Goal: Task Accomplishment & Management: Use online tool/utility

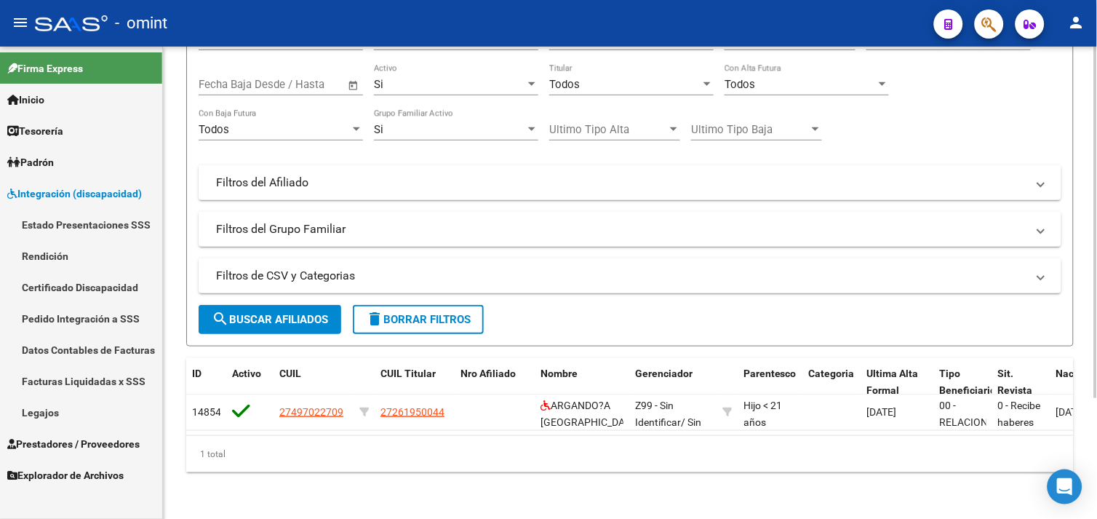
scroll to position [161, 0]
click at [47, 419] on link "Legajos" at bounding box center [81, 411] width 162 height 31
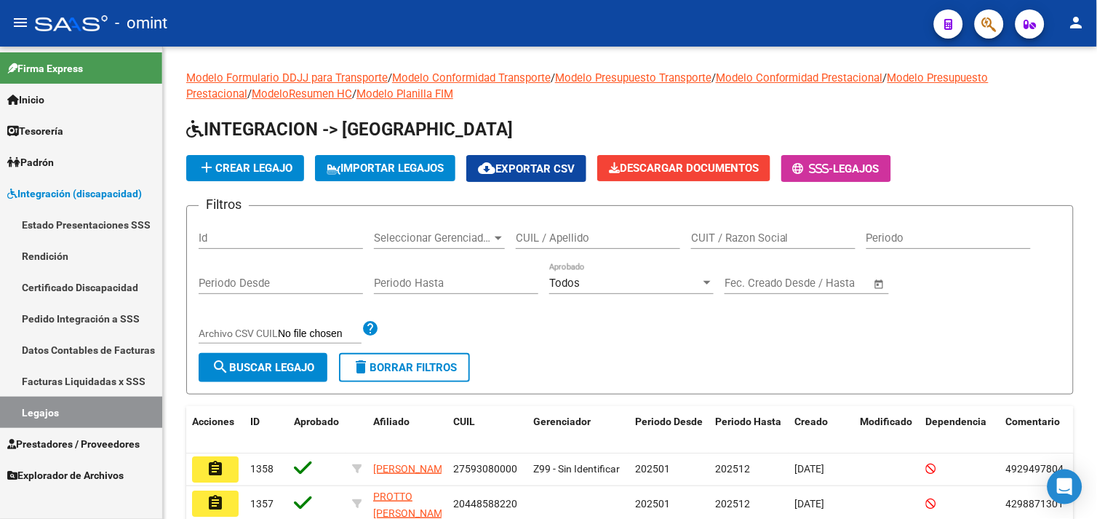
click at [73, 409] on link "Legajos" at bounding box center [81, 411] width 162 height 31
click at [564, 241] on input "CUIL / Apellido" at bounding box center [598, 237] width 164 height 13
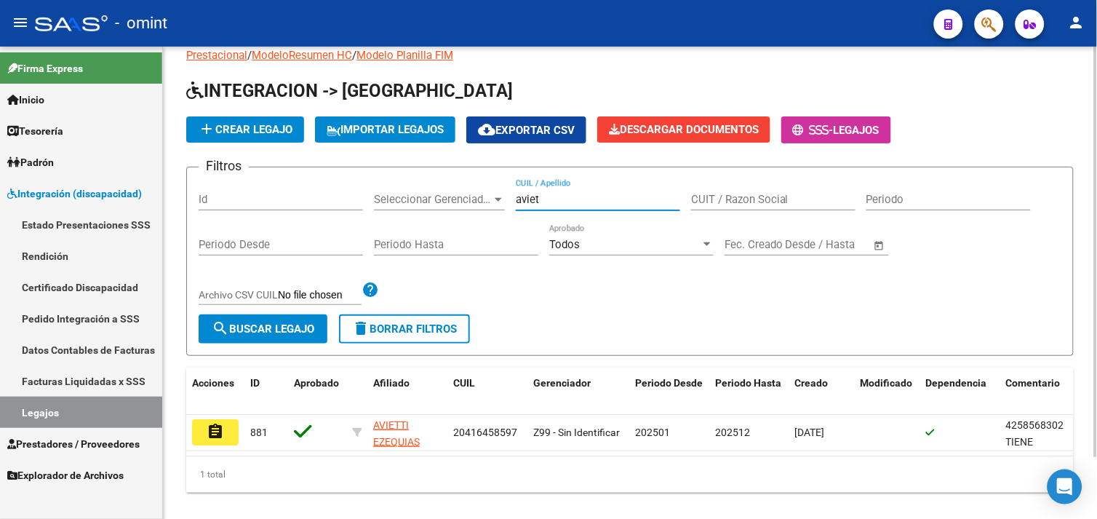
scroll to position [71, 0]
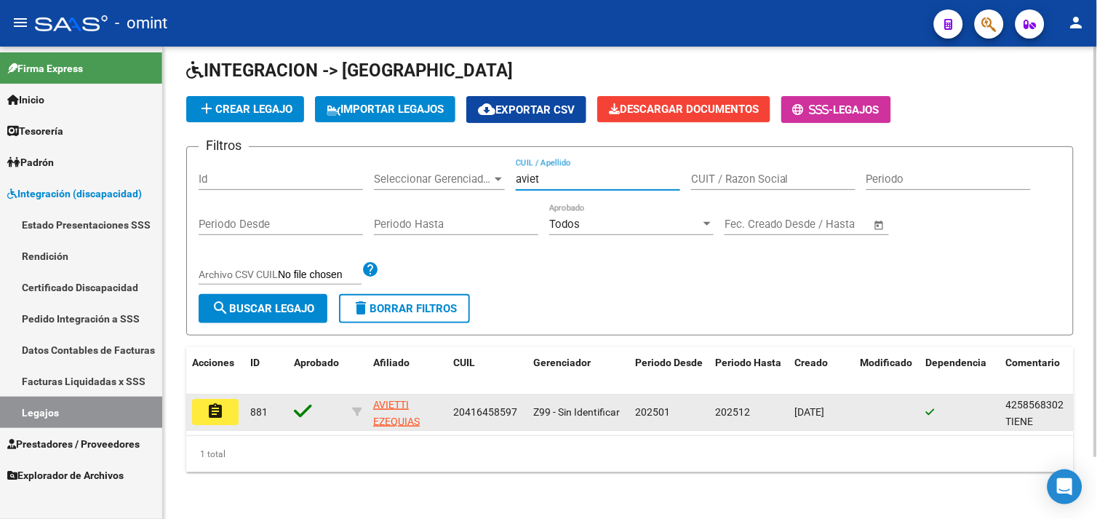
type input "aviet"
click at [225, 399] on button "assignment" at bounding box center [215, 412] width 47 height 26
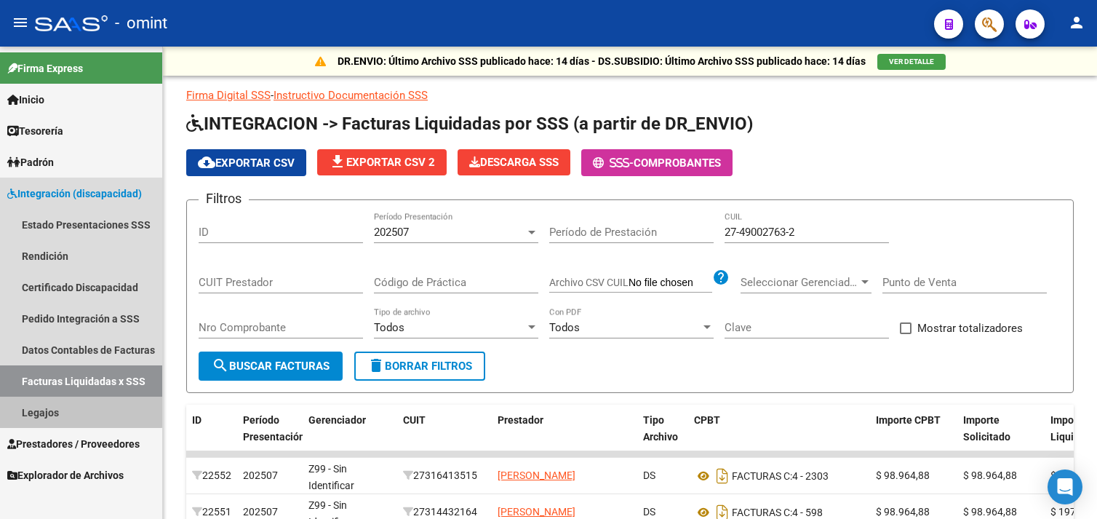
click at [71, 401] on link "Legajos" at bounding box center [81, 411] width 162 height 31
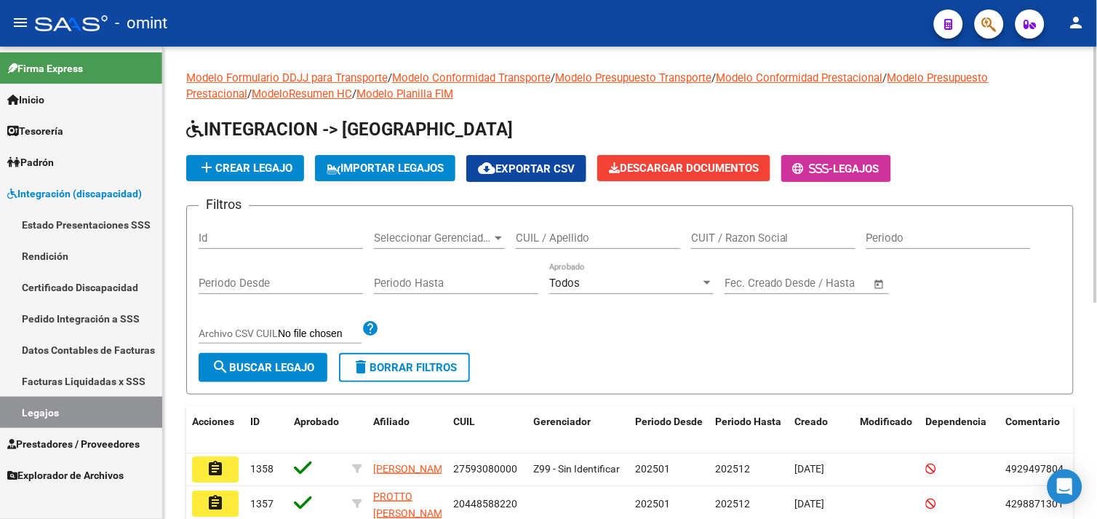
click at [551, 237] on input "CUIL / Apellido" at bounding box center [598, 237] width 164 height 13
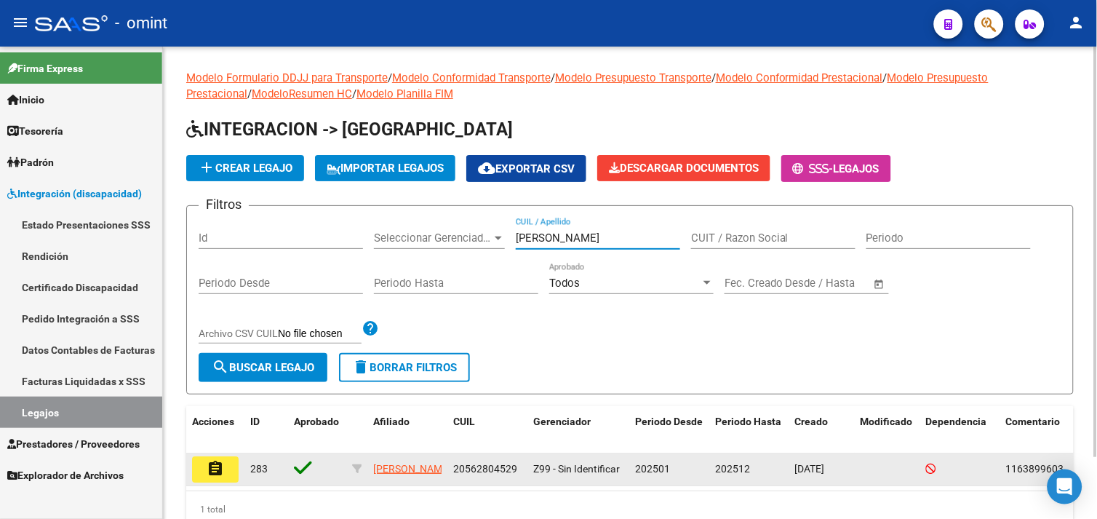
scroll to position [71, 0]
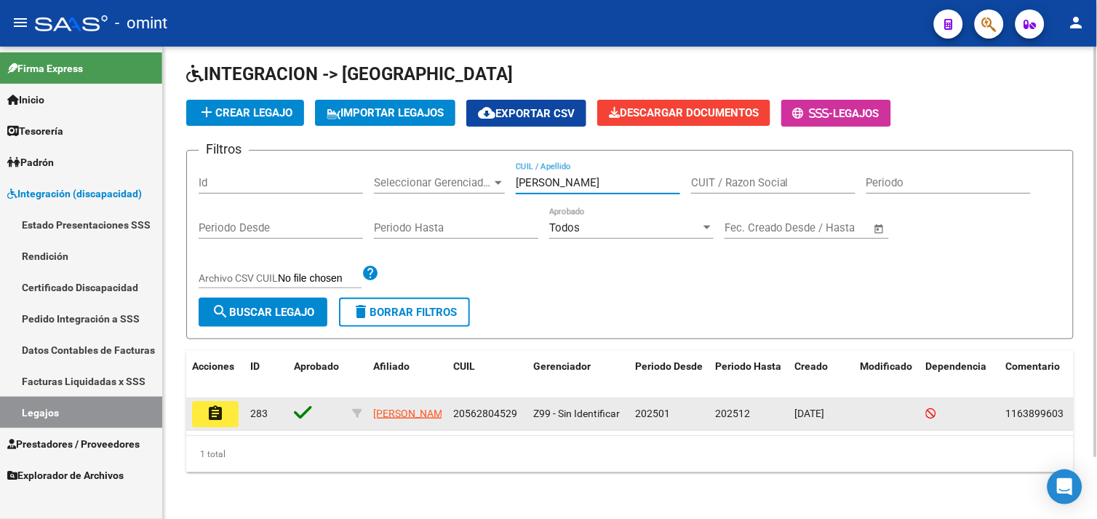
type input "blanco diaz"
click at [212, 404] on mat-icon "assignment" at bounding box center [215, 412] width 17 height 17
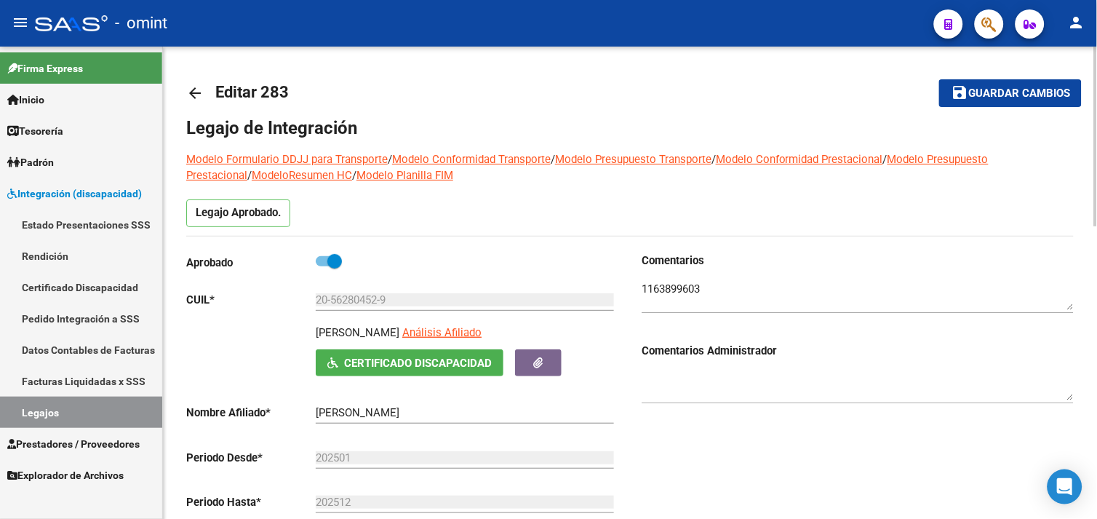
click at [678, 293] on textarea at bounding box center [857, 295] width 432 height 29
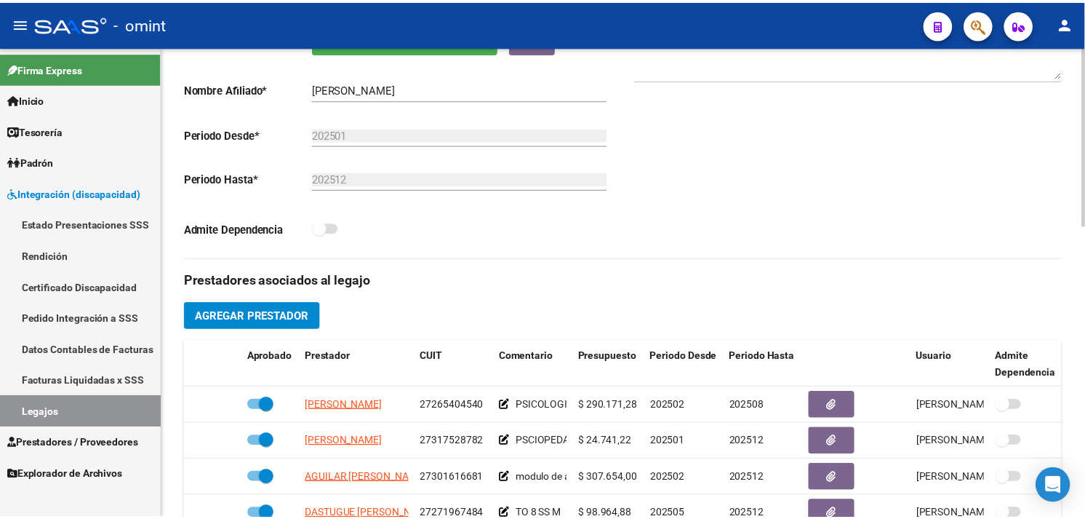
scroll to position [404, 0]
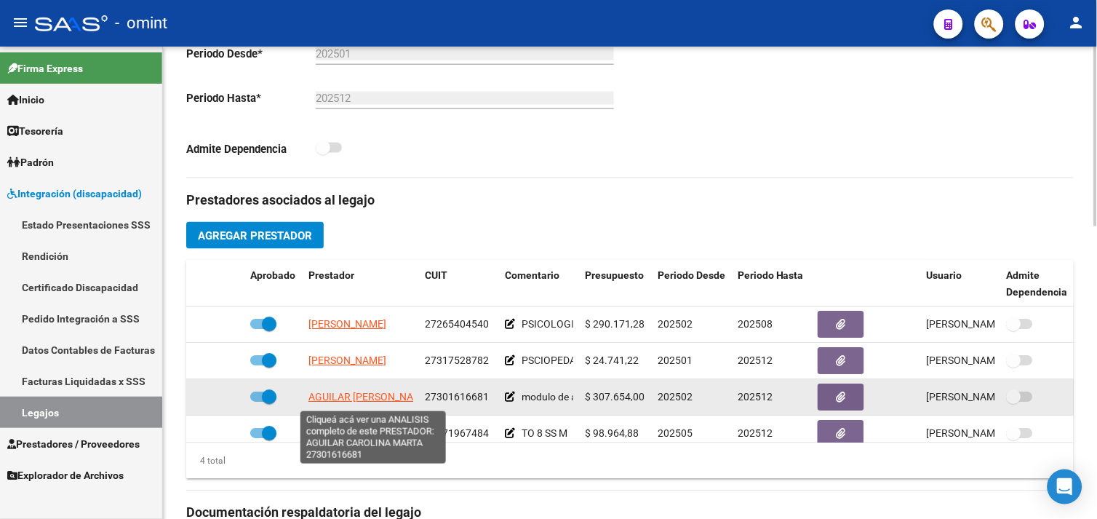
click at [376, 394] on span "AGUILAR CAROLINA MARTA" at bounding box center [369, 397] width 122 height 12
type textarea "27301616681"
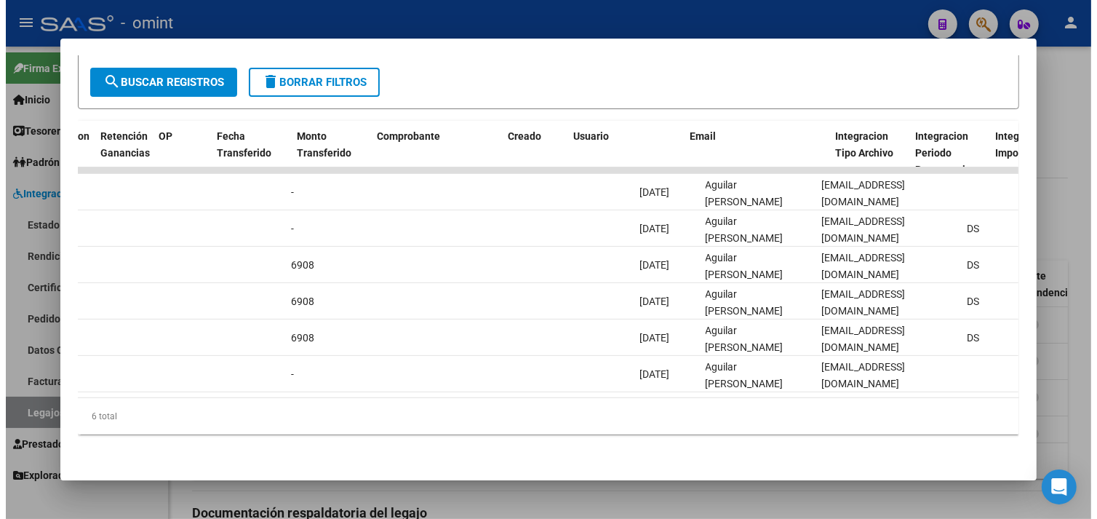
scroll to position [0, 1270]
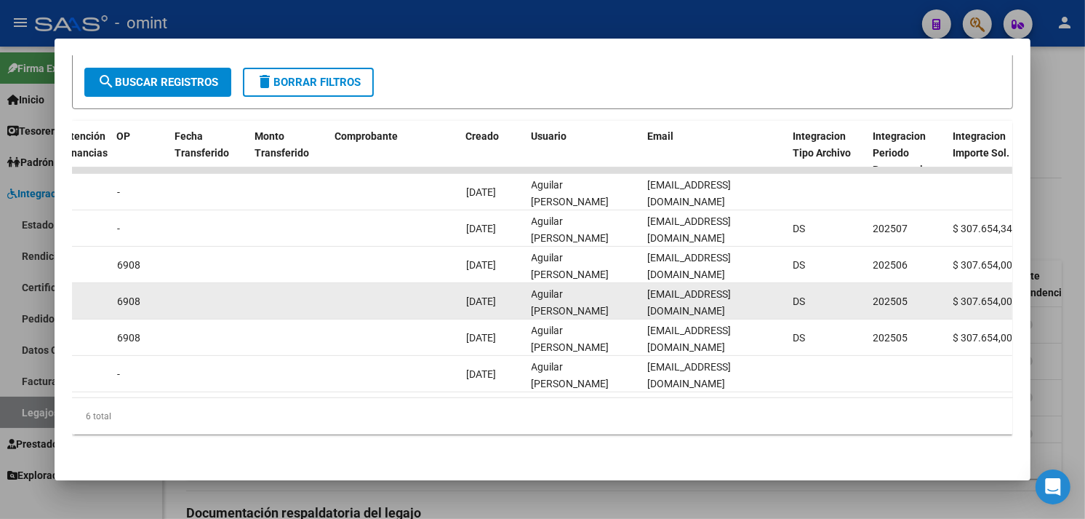
click at [670, 298] on div "caromagui83@hotmail.com" at bounding box center [715, 301] width 134 height 31
click at [665, 302] on datatable-body-cell "caromagui83@hotmail.com" at bounding box center [714, 301] width 145 height 36
drag, startPoint x: 665, startPoint y: 303, endPoint x: 648, endPoint y: 281, distance: 26.9
click at [648, 286] on div "caromagui83@hotmail.com" at bounding box center [715, 301] width 134 height 31
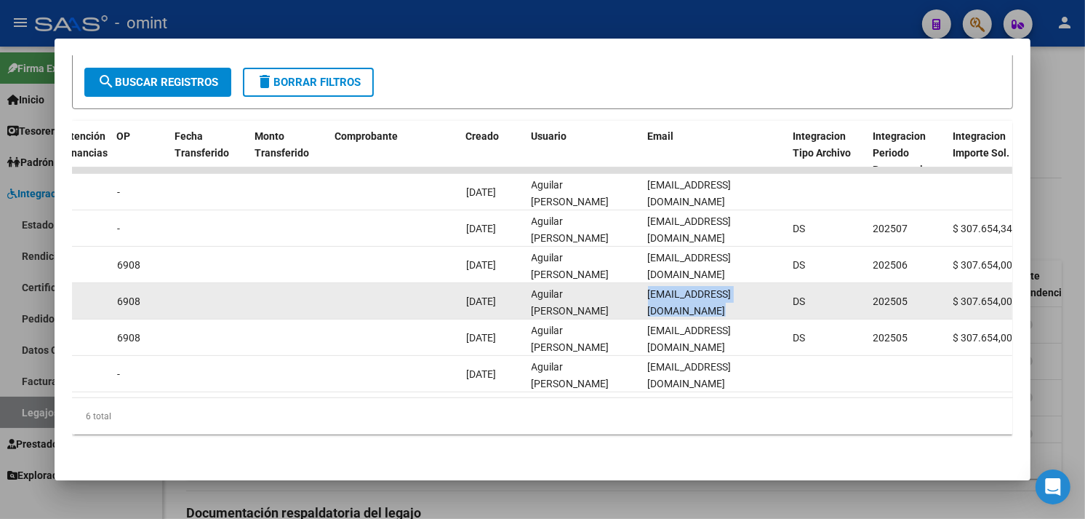
click at [648, 288] on span "caromagui83@hotmail.com" at bounding box center [690, 302] width 84 height 28
copy span "caromagui83@hotmail.com"
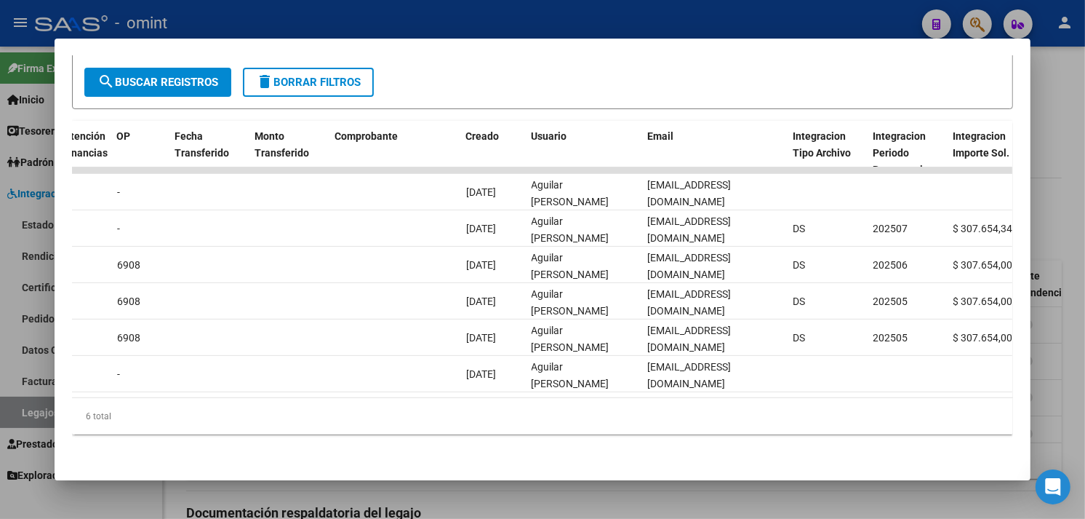
click at [1073, 326] on div at bounding box center [542, 259] width 1085 height 519
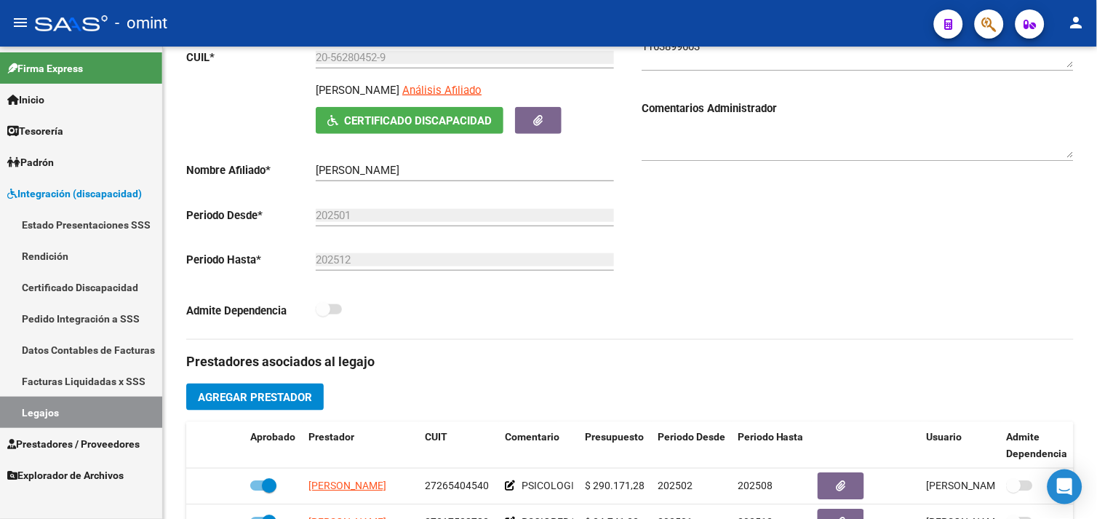
click at [109, 412] on link "Legajos" at bounding box center [81, 411] width 162 height 31
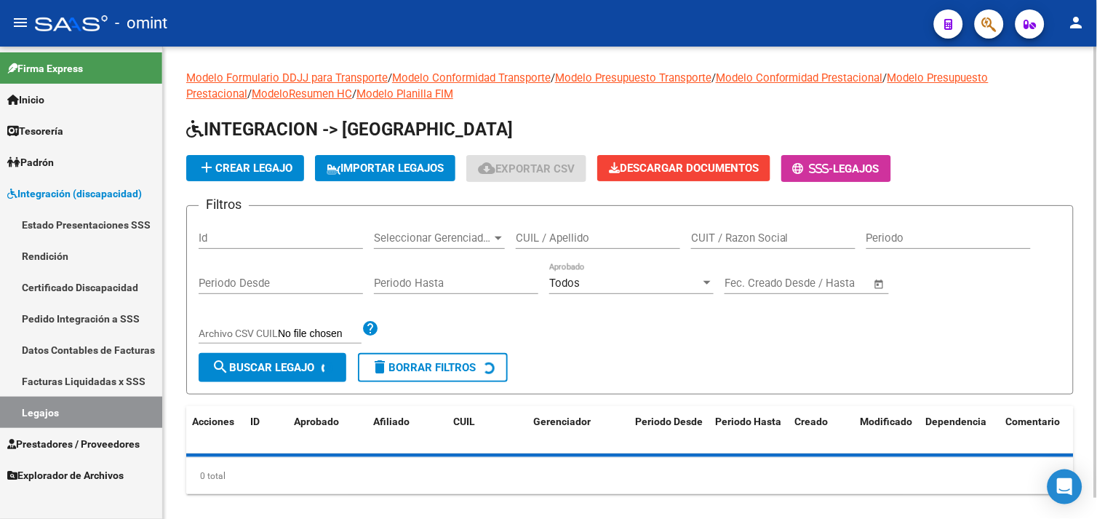
click at [599, 240] on input "CUIL / Apellido" at bounding box center [598, 237] width 164 height 13
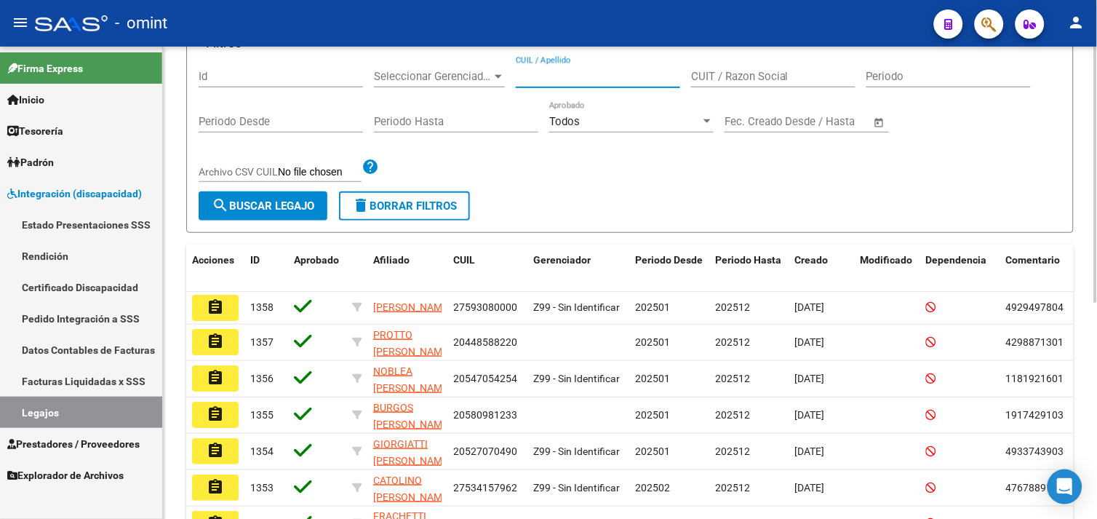
scroll to position [242, 0]
